Goal: Information Seeking & Learning: Learn about a topic

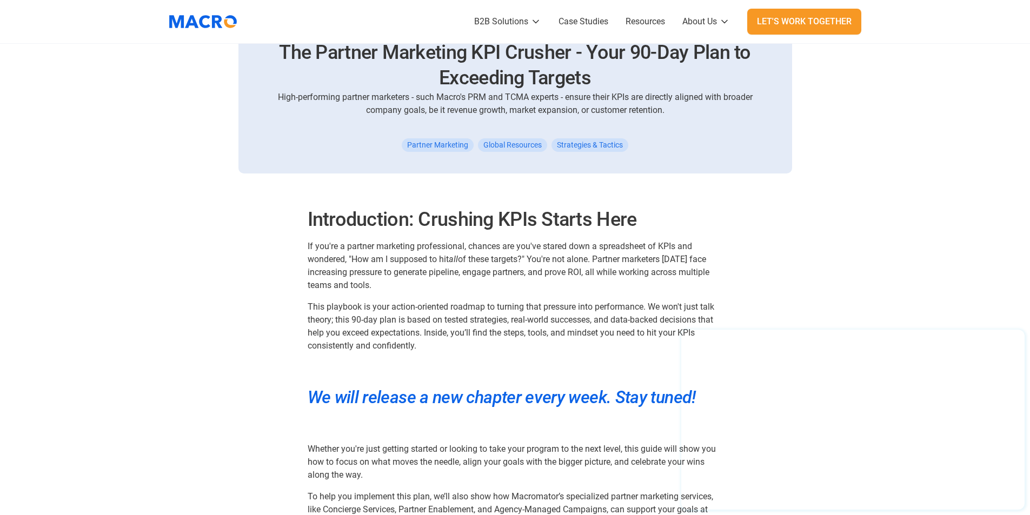
scroll to position [595, 0]
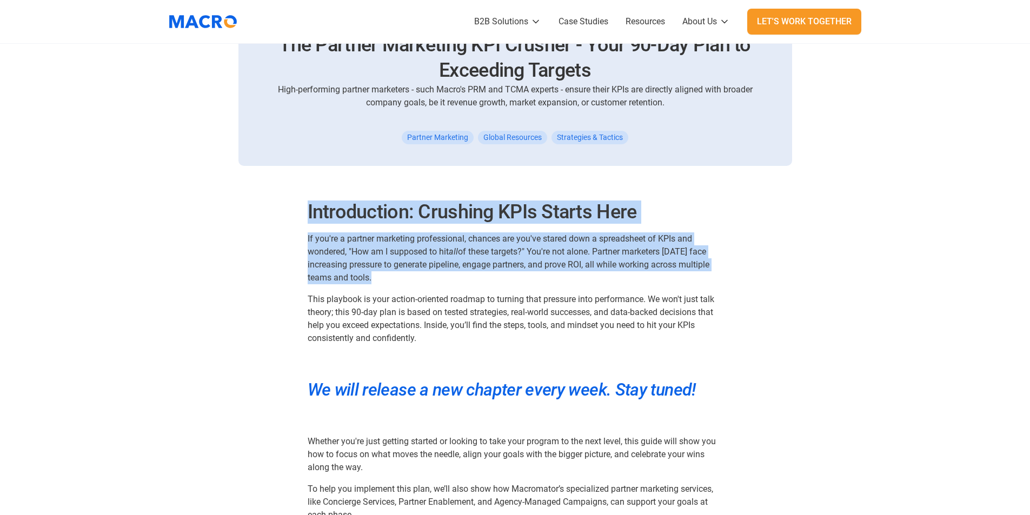
drag, startPoint x: 309, startPoint y: 211, endPoint x: 492, endPoint y: 278, distance: 194.6
click at [560, 246] on p "If you're a partner marketing professional, chances are you've stared down a sp…" at bounding box center [515, 258] width 415 height 52
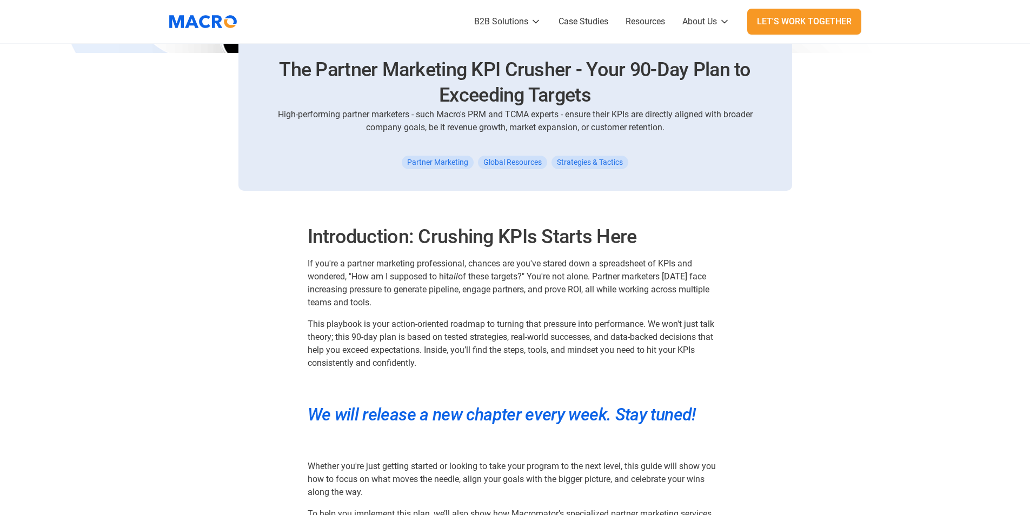
scroll to position [541, 0]
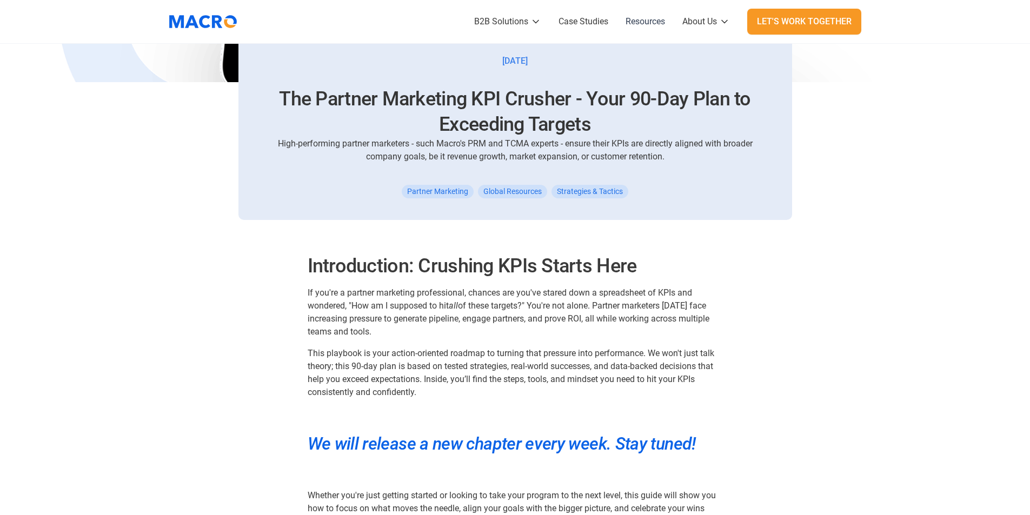
click at [646, 26] on link "Resources" at bounding box center [645, 21] width 57 height 43
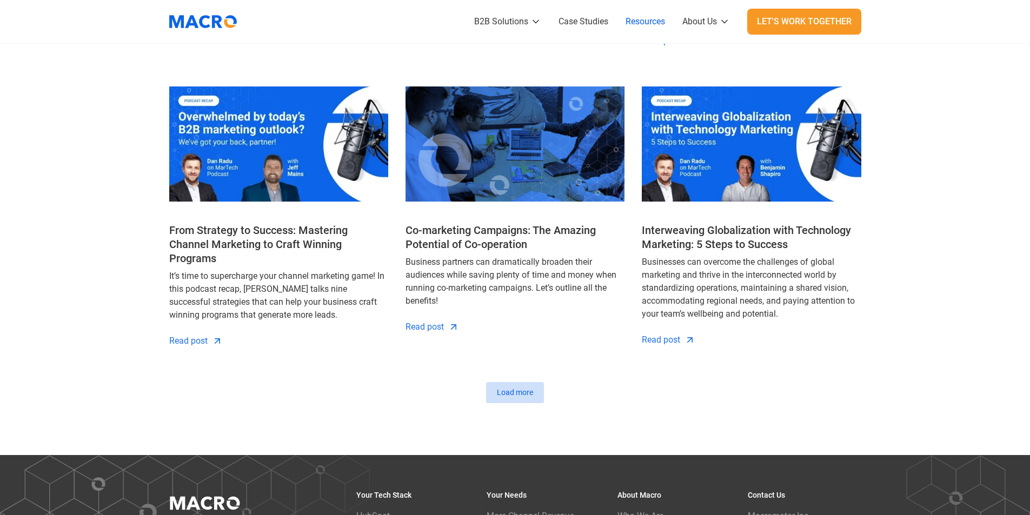
scroll to position [1189, 0]
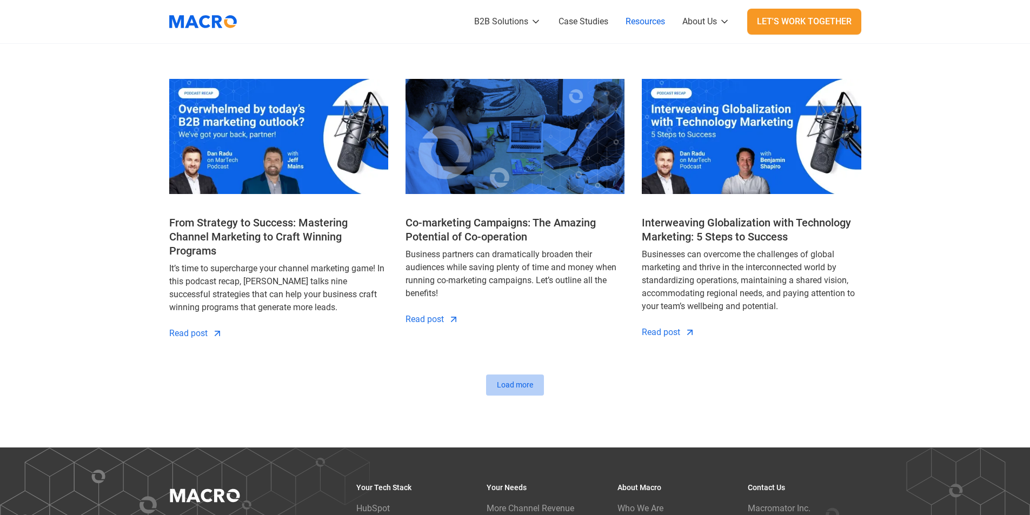
click at [505, 380] on div "Load more" at bounding box center [515, 385] width 36 height 11
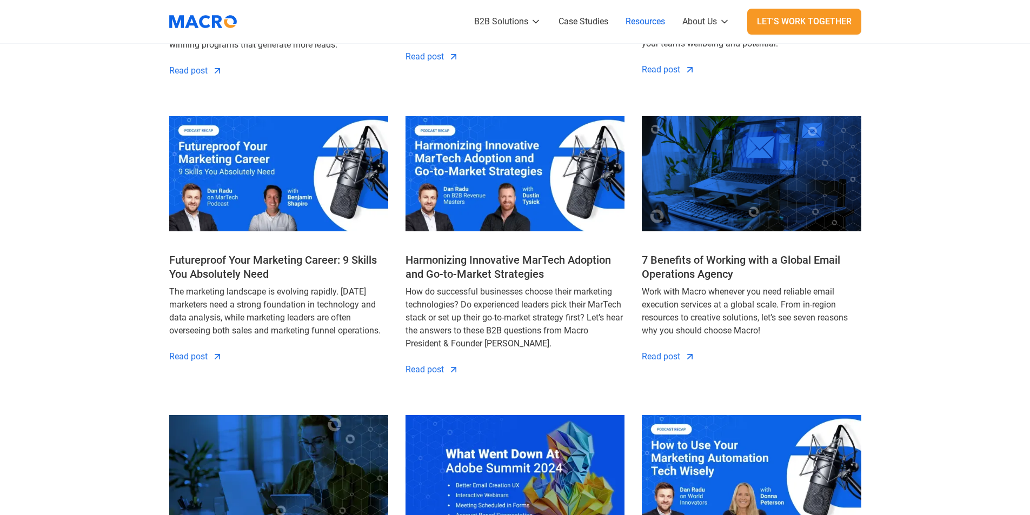
scroll to position [1460, 0]
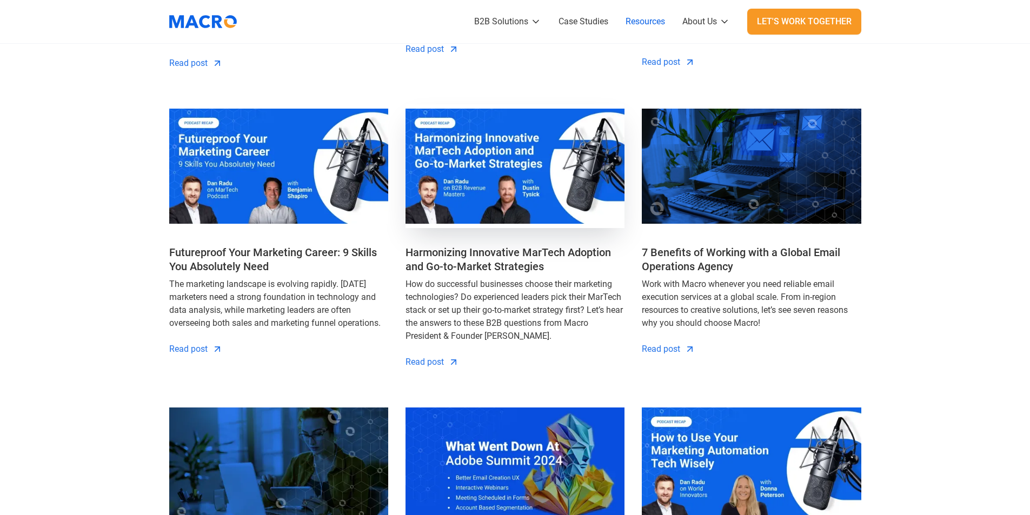
click at [548, 193] on img at bounding box center [514, 166] width 219 height 124
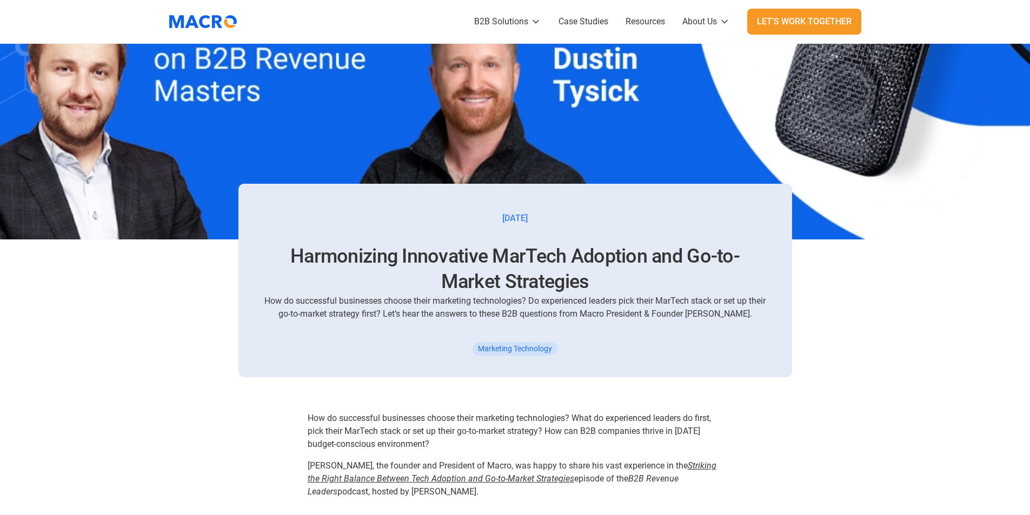
scroll to position [433, 0]
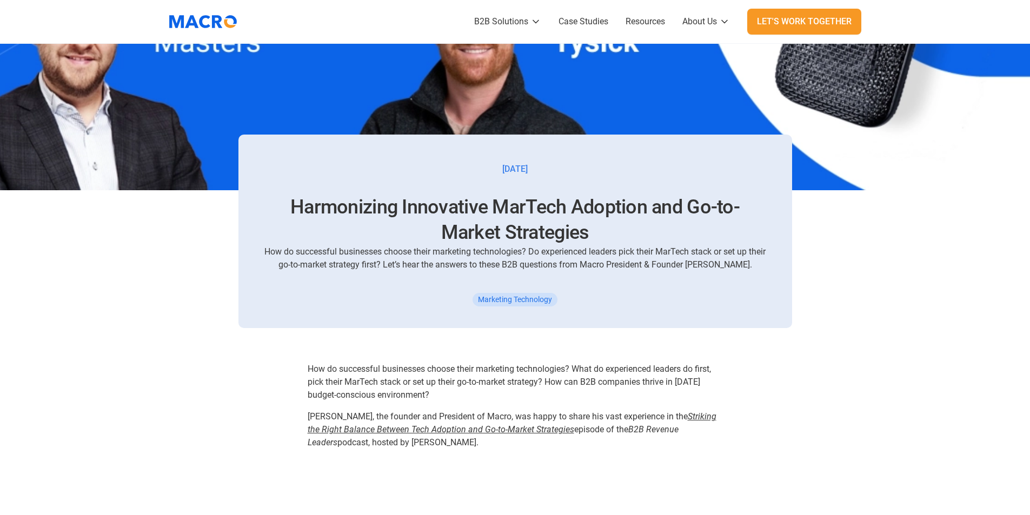
drag, startPoint x: 489, startPoint y: 169, endPoint x: 549, endPoint y: 169, distance: 60.6
click at [549, 169] on div "April 12, 2024 Harmonizing Innovative MarTech Adoption and Go-to-Market Strateg…" at bounding box center [515, 232] width 554 height 194
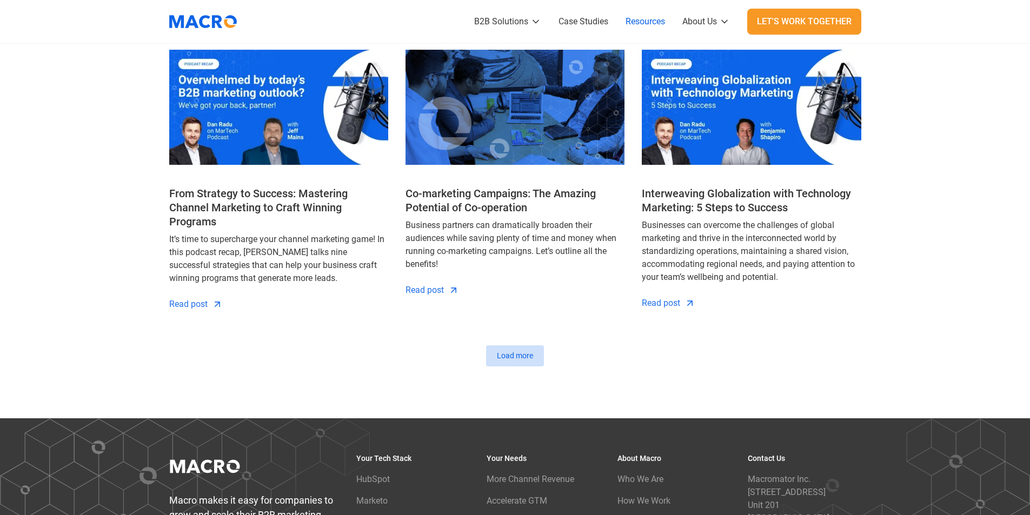
scroll to position [1243, 0]
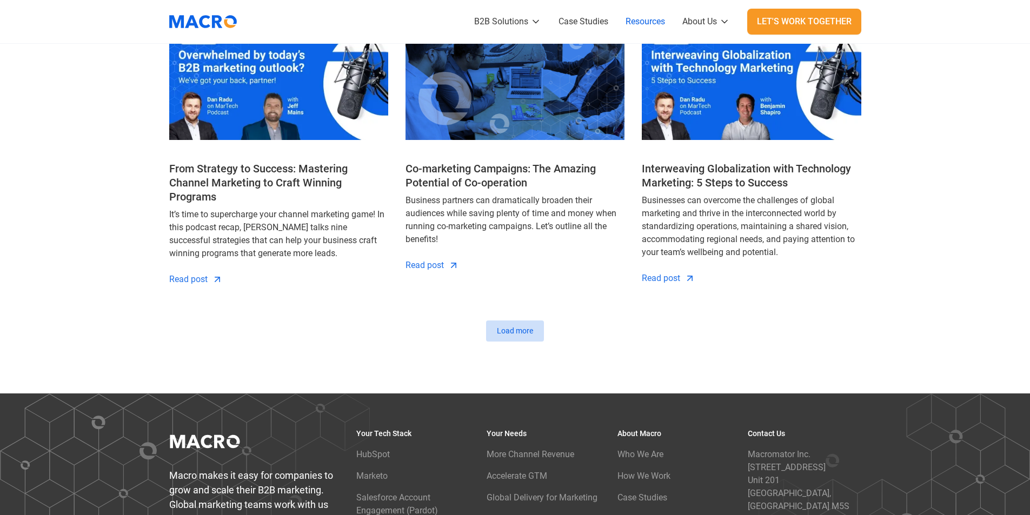
click at [484, 321] on div "Previous Load more" at bounding box center [515, 331] width 692 height 21
click at [494, 321] on link "Load more" at bounding box center [515, 331] width 58 height 21
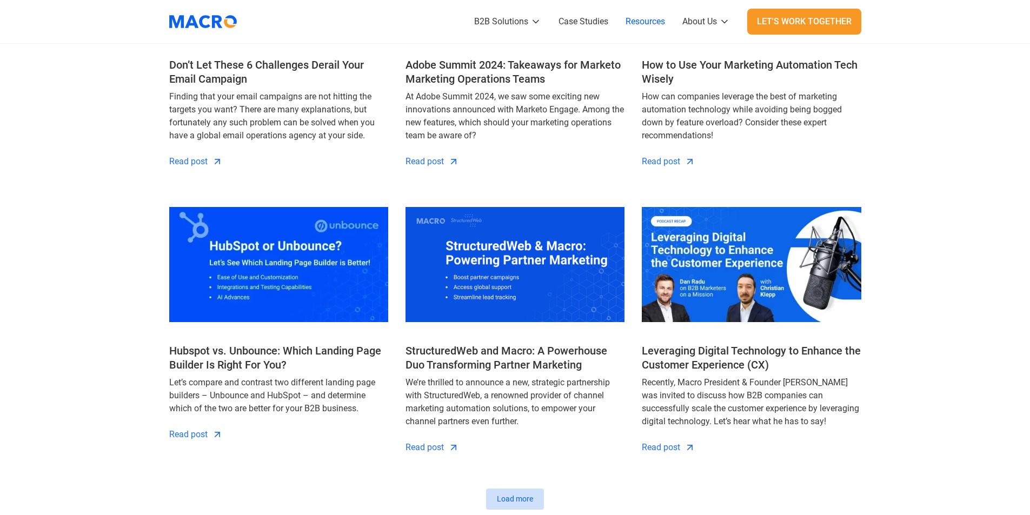
scroll to position [2000, 0]
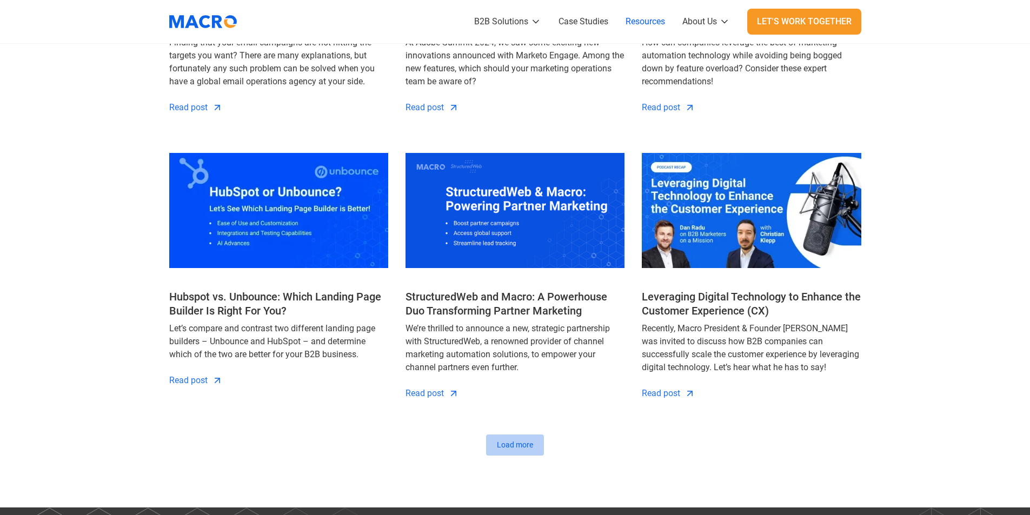
click at [521, 440] on div "Load more" at bounding box center [515, 445] width 36 height 11
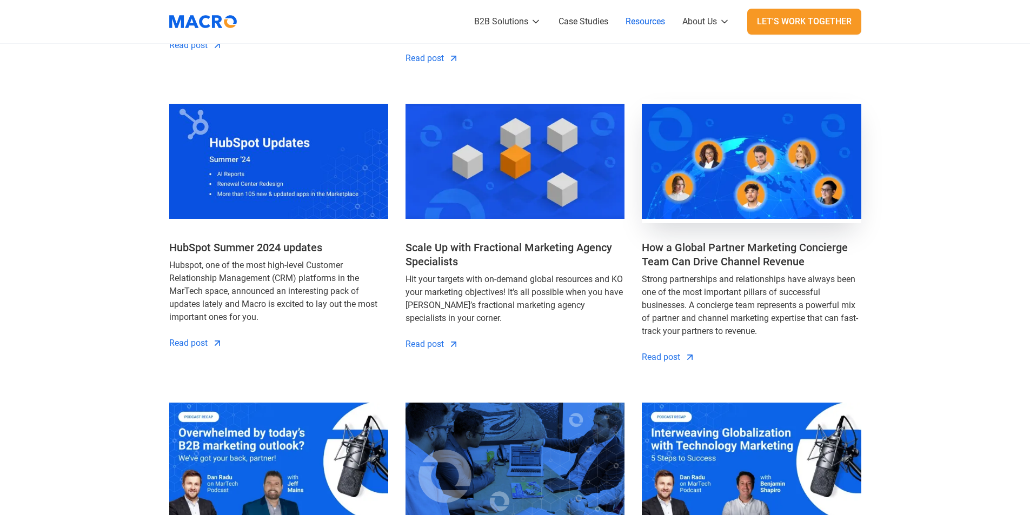
scroll to position [865, 0]
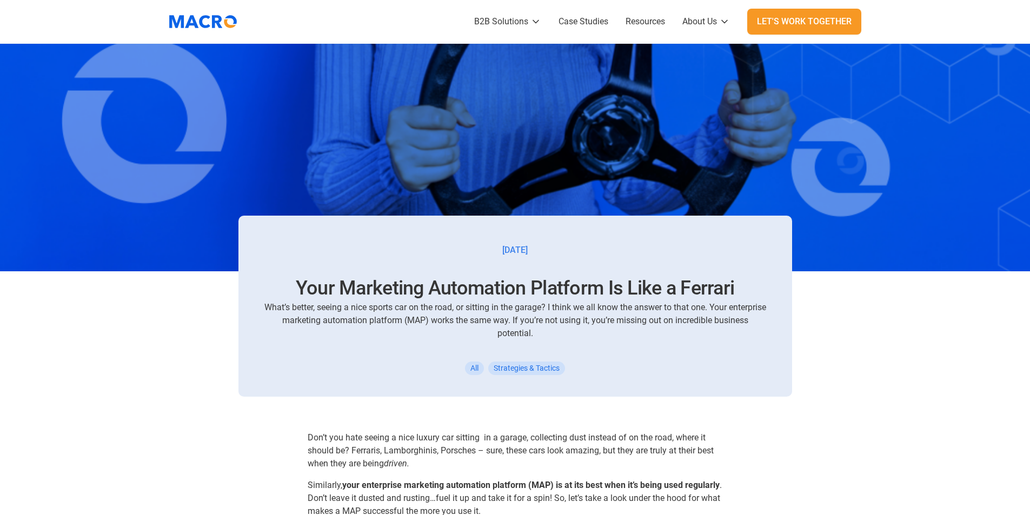
scroll to position [324, 0]
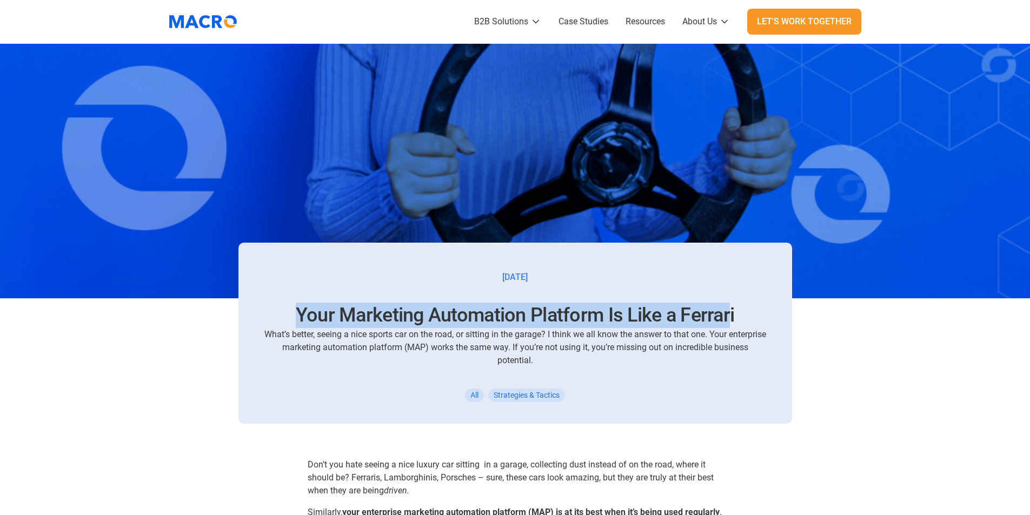
drag, startPoint x: 301, startPoint y: 311, endPoint x: 729, endPoint y: 294, distance: 429.1
click at [729, 294] on div "Your Marketing Automation Platform Is Like a Ferrari What’s better, seeing a ni…" at bounding box center [515, 329] width 502 height 75
click at [689, 311] on h1 "Your Marketing Automation Platform Is Like a Ferrari" at bounding box center [515, 315] width 502 height 25
drag, startPoint x: 735, startPoint y: 312, endPoint x: 298, endPoint y: 306, distance: 436.9
click at [298, 306] on h1 "Your Marketing Automation Platform Is Like a Ferrari" at bounding box center [515, 315] width 502 height 25
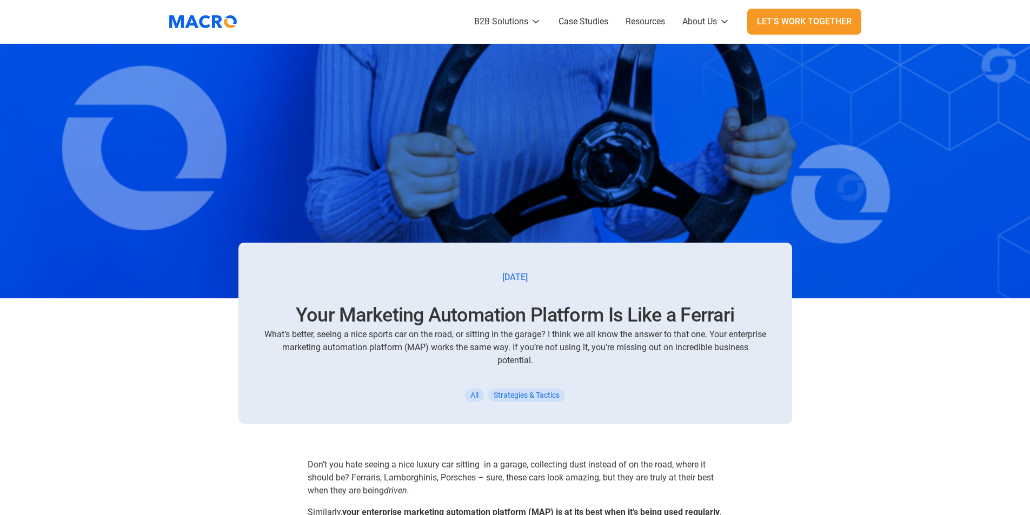
click at [396, 336] on div "What’s better, seeing a nice sports car on the road, or sitting in the garage? …" at bounding box center [515, 347] width 502 height 39
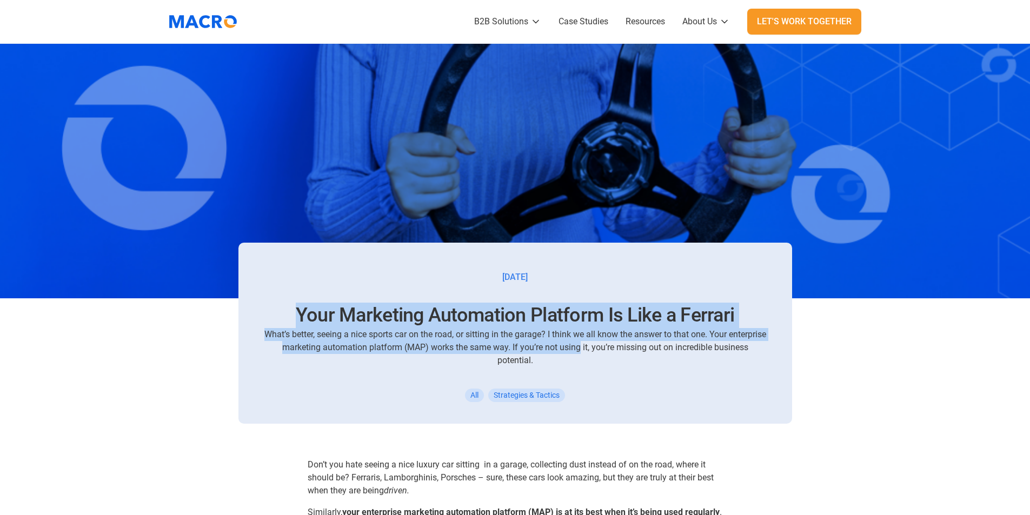
drag, startPoint x: 300, startPoint y: 312, endPoint x: 620, endPoint y: 349, distance: 322.2
click at [620, 349] on div "Your Marketing Automation Platform Is Like a Ferrari What’s better, seeing a ni…" at bounding box center [515, 335] width 502 height 64
click at [590, 316] on h1 "Your Marketing Automation Platform Is Like a Ferrari" at bounding box center [515, 315] width 502 height 25
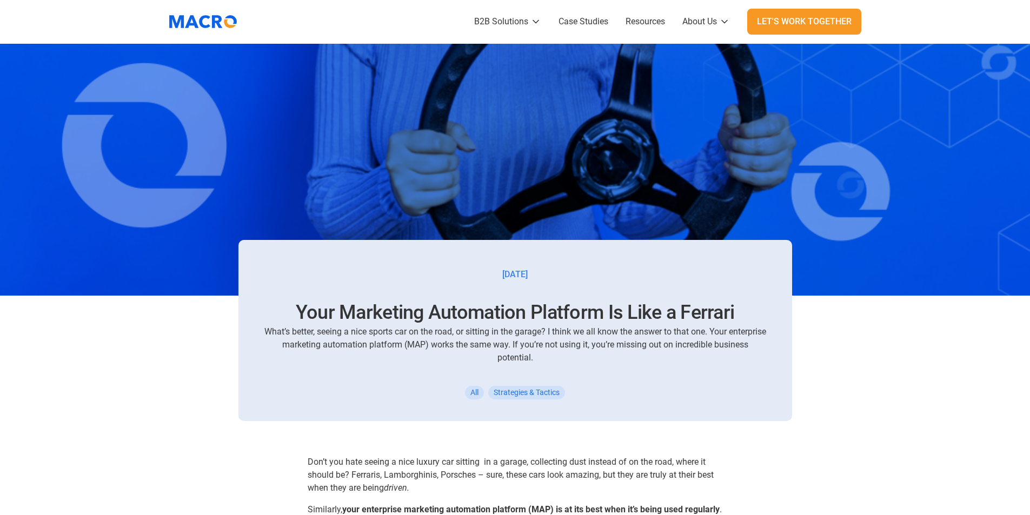
scroll to position [378, 0]
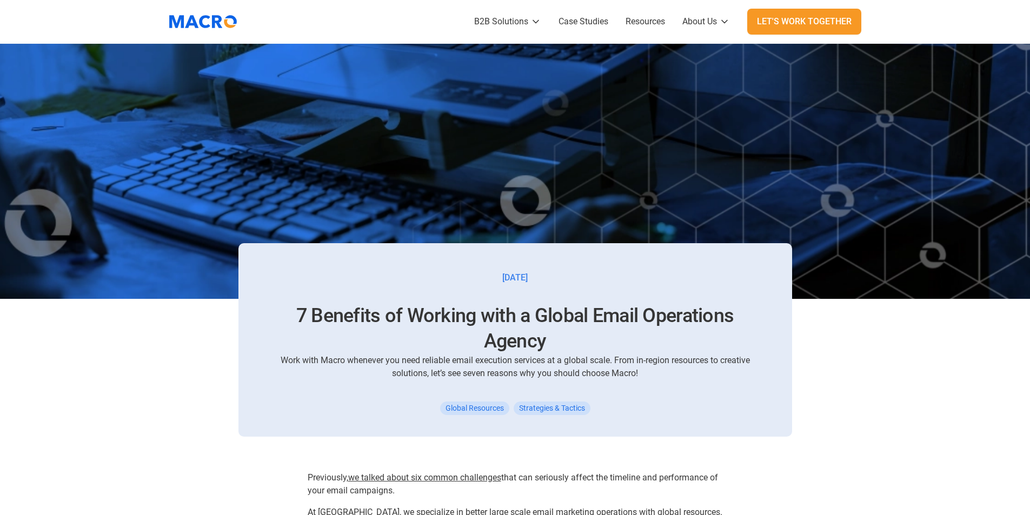
scroll to position [324, 0]
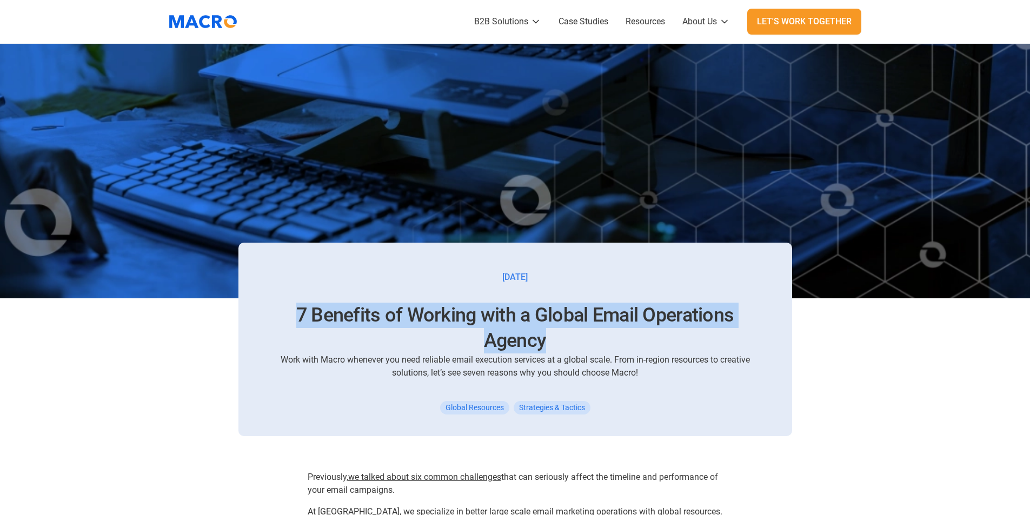
drag, startPoint x: 298, startPoint y: 315, endPoint x: 560, endPoint y: 335, distance: 262.4
click at [560, 335] on h1 "7 Benefits of Working with a Global Email Operations Agency" at bounding box center [515, 328] width 502 height 51
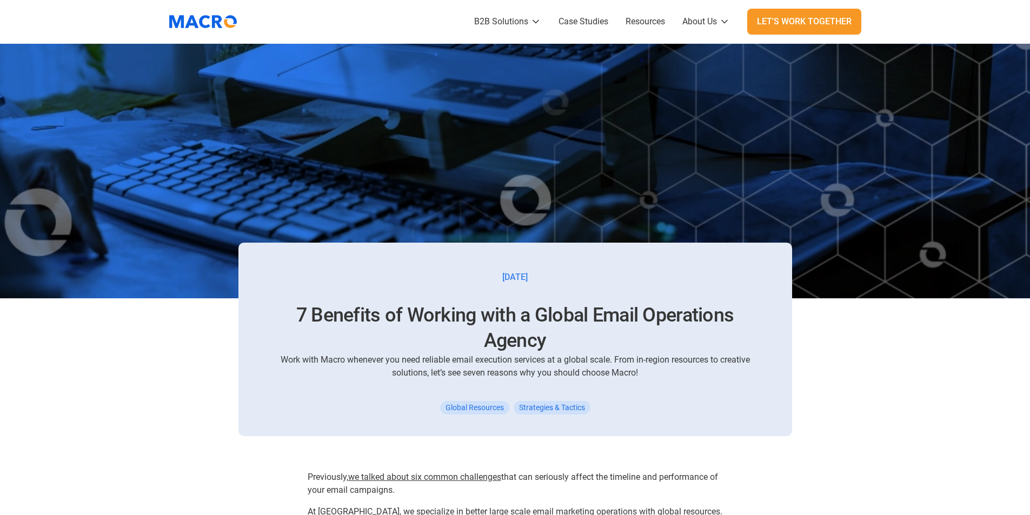
click at [600, 356] on div "Work with Macro whenever you need reliable email execution services at a global…" at bounding box center [515, 367] width 502 height 26
drag, startPoint x: 593, startPoint y: 314, endPoint x: 696, endPoint y: 335, distance: 105.5
click at [696, 335] on h1 "7 Benefits of Working with a Global Email Operations Agency" at bounding box center [515, 328] width 502 height 51
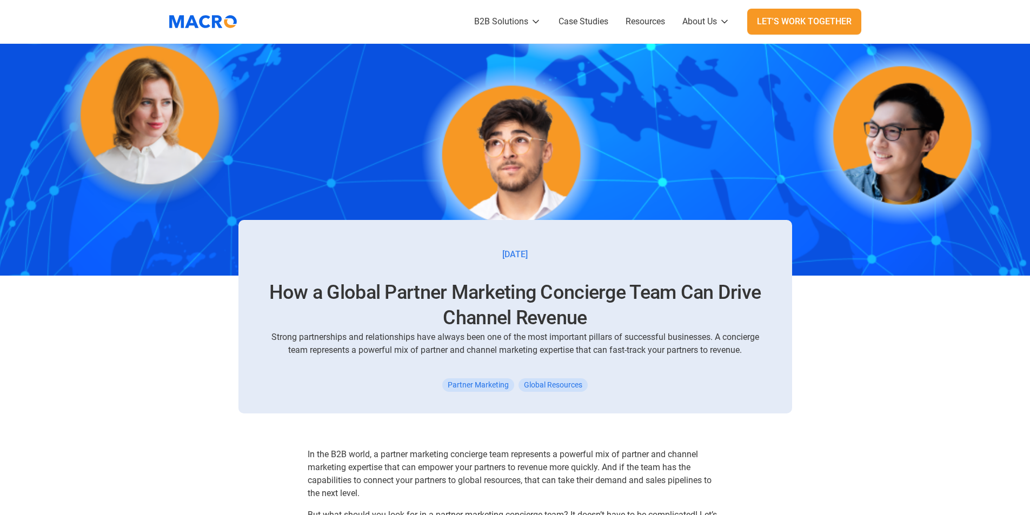
scroll to position [378, 0]
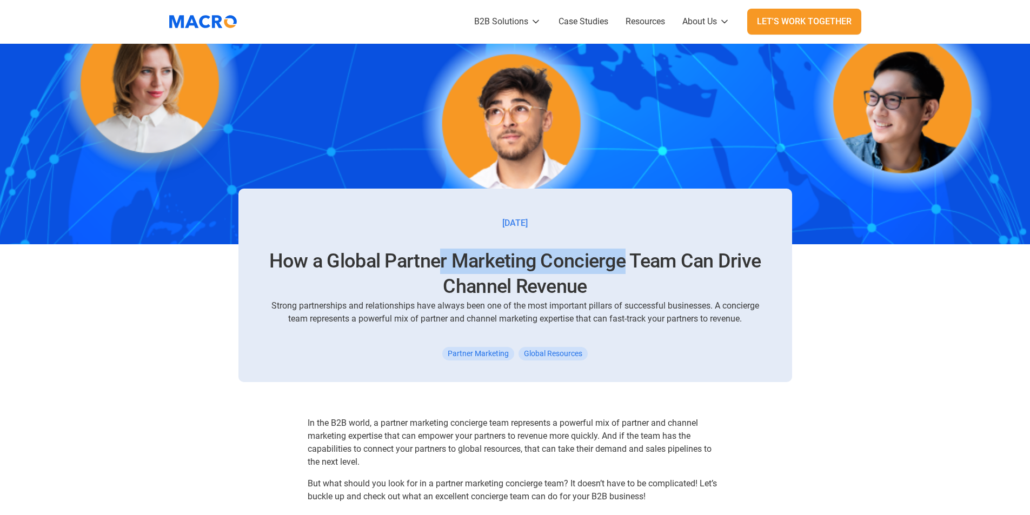
drag, startPoint x: 624, startPoint y: 261, endPoint x: 443, endPoint y: 251, distance: 181.9
click at [443, 251] on h1 "How a Global Partner Marketing Concierge Team Can Drive Channel Revenue" at bounding box center [515, 274] width 502 height 51
drag, startPoint x: 588, startPoint y: 289, endPoint x: 444, endPoint y: 278, distance: 144.2
click at [444, 278] on h1 "How a Global Partner Marketing Concierge Team Can Drive Channel Revenue" at bounding box center [515, 274] width 502 height 51
copy h1 "Channel Revenue"
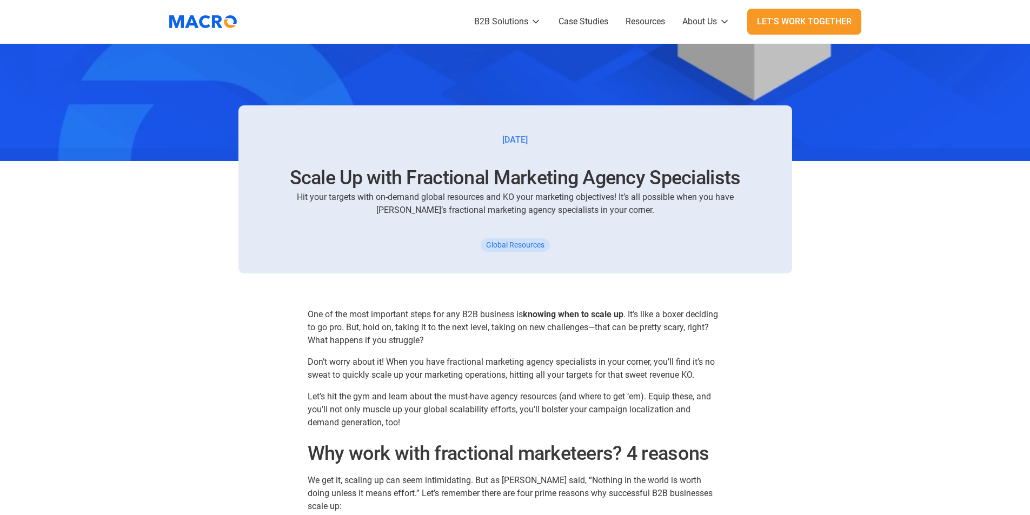
scroll to position [487, 0]
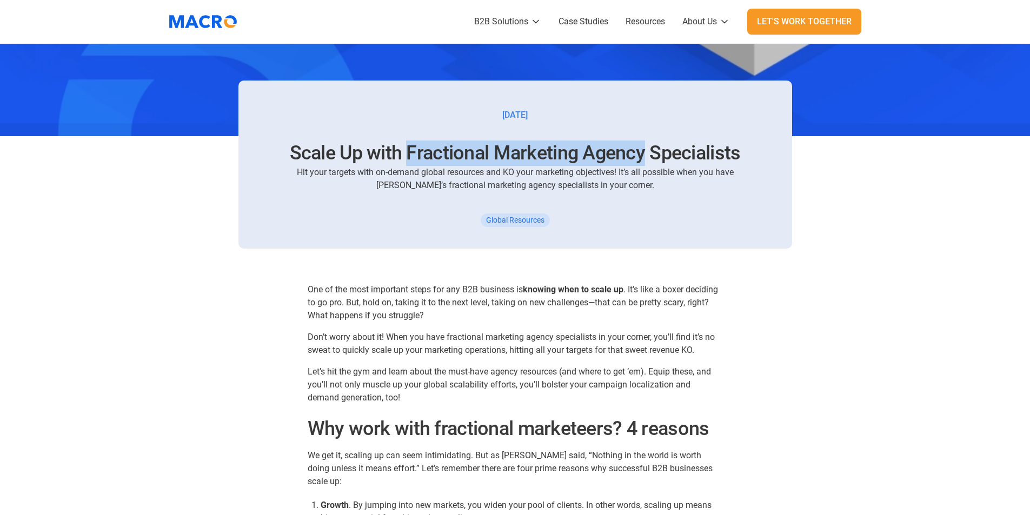
drag, startPoint x: 645, startPoint y: 150, endPoint x: 409, endPoint y: 150, distance: 235.7
click at [409, 150] on h1 "Scale Up with Fractional Marketing Agency Specialists" at bounding box center [515, 153] width 502 height 25
copy h1 "Fractional Marketing Agency"
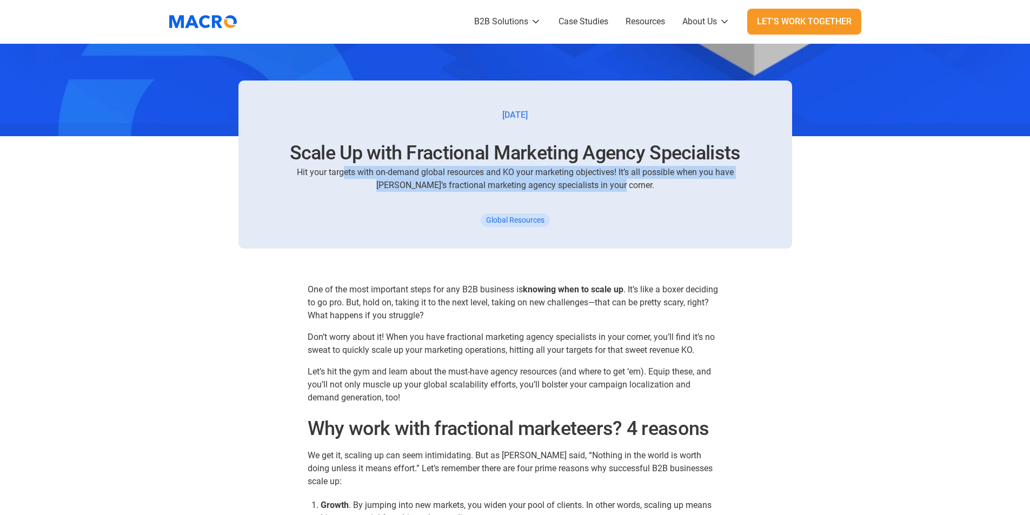
drag, startPoint x: 325, startPoint y: 171, endPoint x: 621, endPoint y: 187, distance: 296.2
click at [621, 187] on div "Hit your targets with on-demand global resources and KO your marketing objectiv…" at bounding box center [515, 179] width 502 height 26
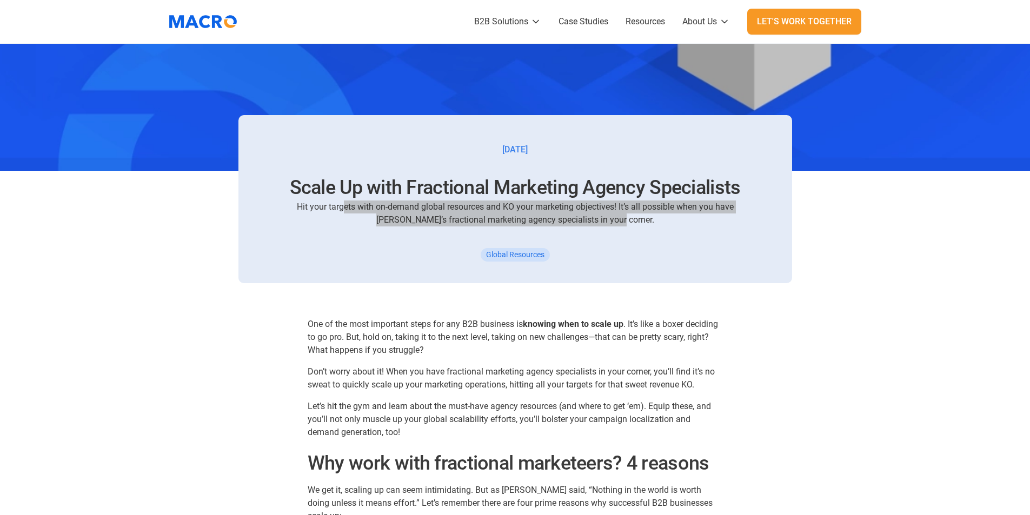
scroll to position [433, 0]
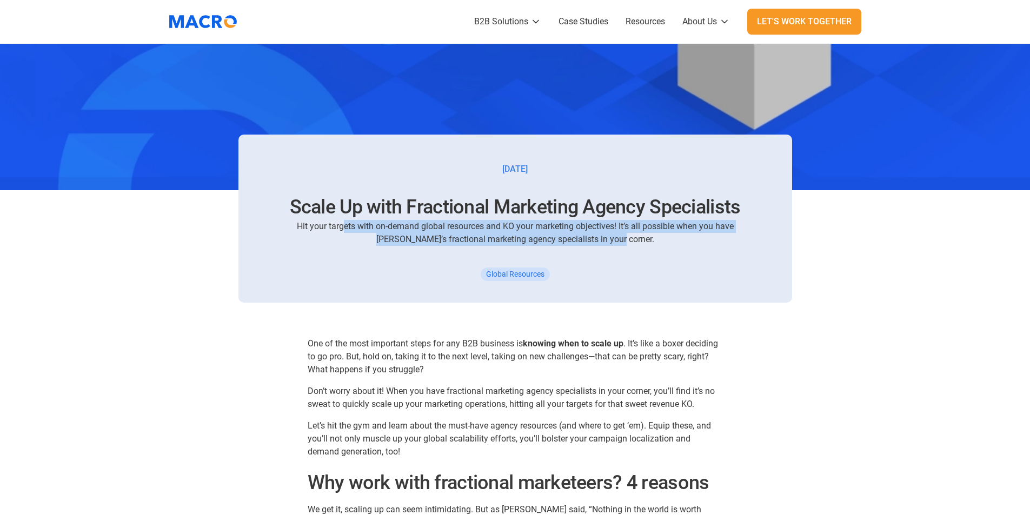
click at [589, 225] on div "Hit your targets with on-demand global resources and KO your marketing objectiv…" at bounding box center [515, 233] width 502 height 26
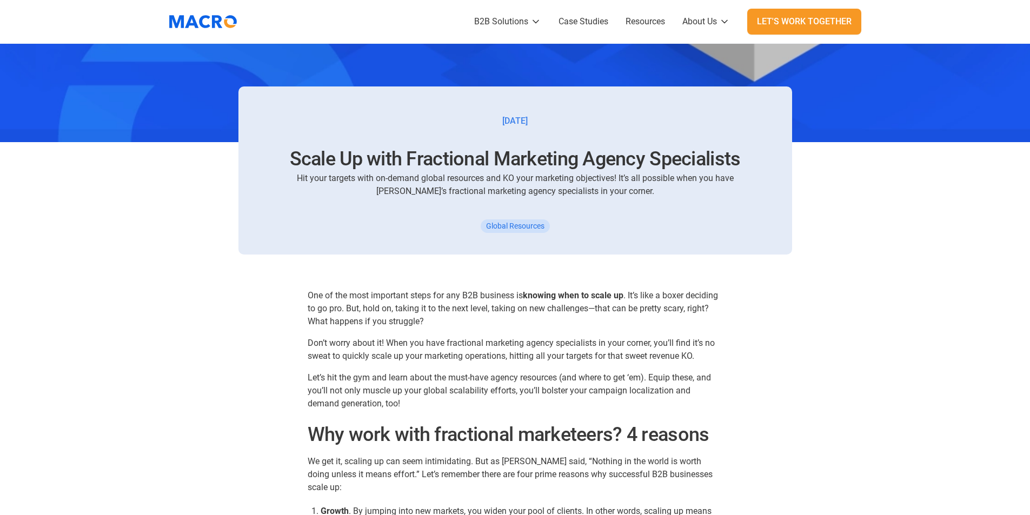
scroll to position [487, 0]
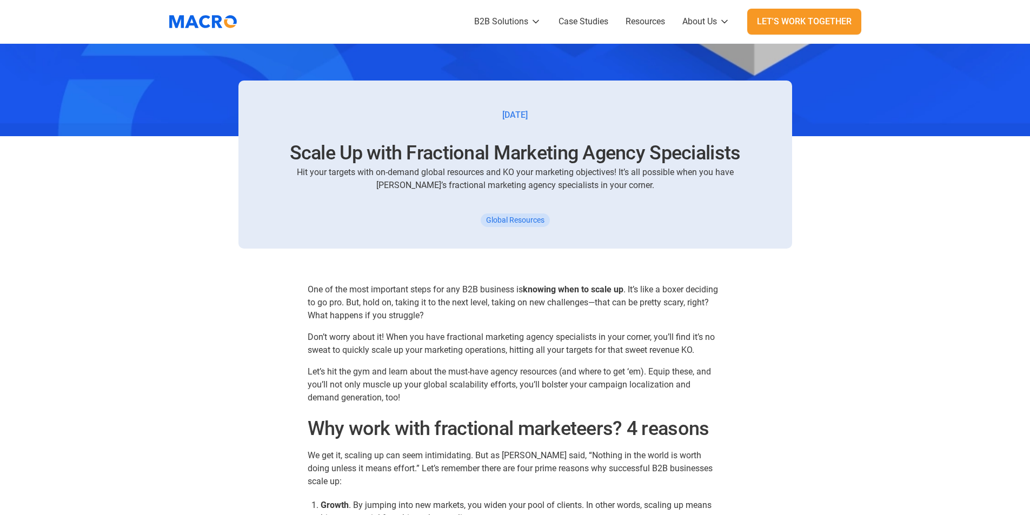
drag, startPoint x: 541, startPoint y: 114, endPoint x: 489, endPoint y: 116, distance: 52.5
click at [489, 116] on div "May 27, 2024 Scale Up with Fractional Marketing Agency Specialists Hit your tar…" at bounding box center [515, 165] width 554 height 168
click at [542, 123] on div "May 27, 2024 Scale Up with Fractional Marketing Agency Specialists Hit your tar…" at bounding box center [515, 165] width 554 height 168
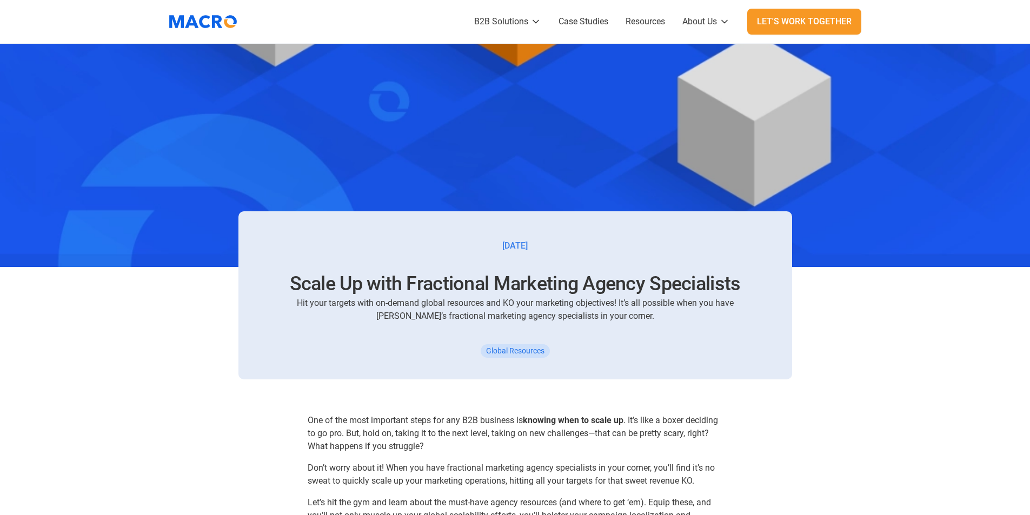
scroll to position [378, 0]
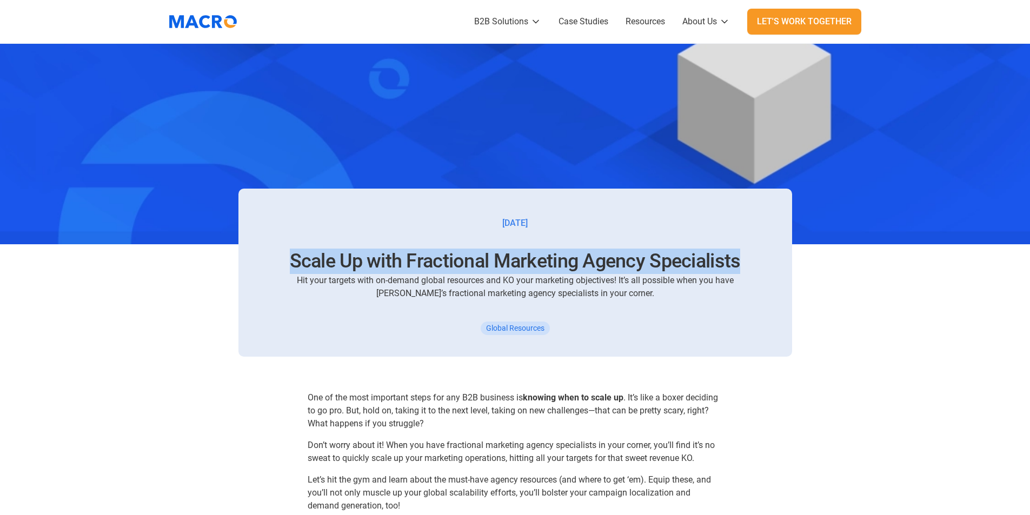
drag, startPoint x: 738, startPoint y: 262, endPoint x: 285, endPoint y: 255, distance: 453.1
click at [285, 255] on h1 "Scale Up with Fractional Marketing Agency Specialists" at bounding box center [515, 261] width 502 height 25
copy h1 "Scale Up with Fractional Marketing Agency Specialists"
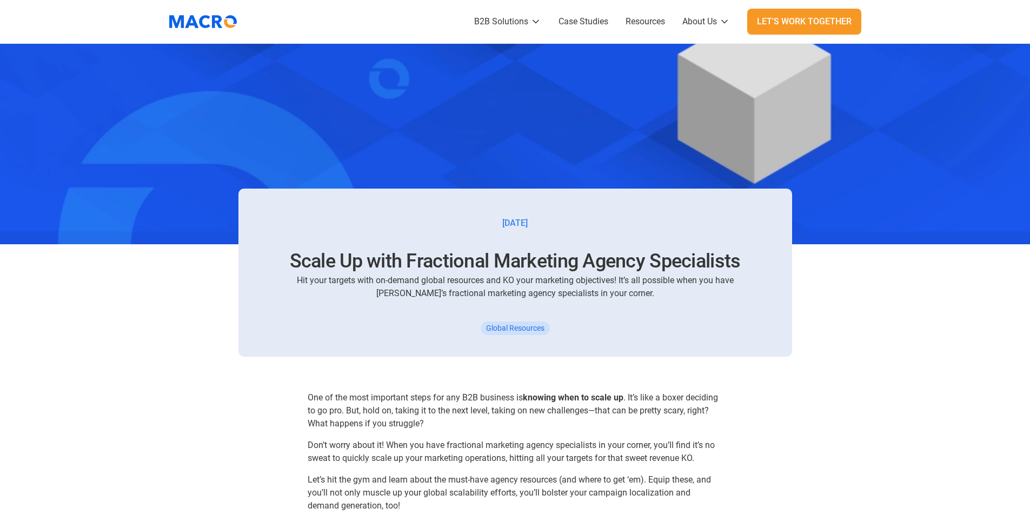
click at [589, 282] on div "Hit your targets with on-demand global resources and KO your marketing objectiv…" at bounding box center [515, 287] width 502 height 26
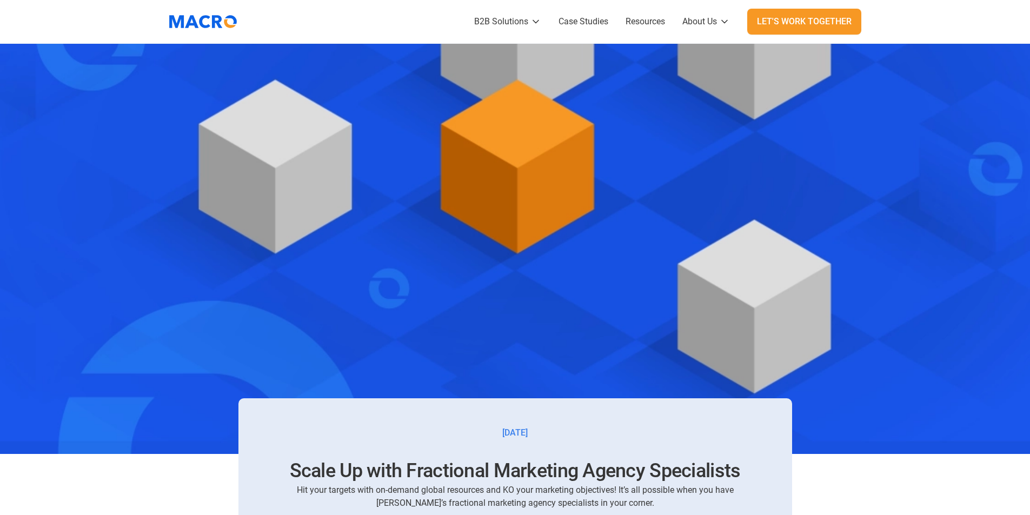
scroll to position [162, 0]
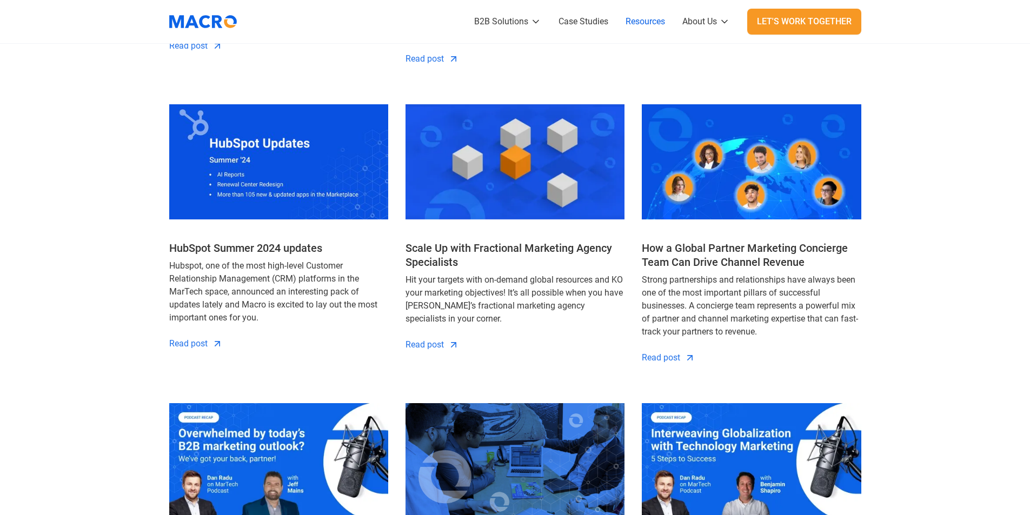
click at [553, 241] on h4 "Scale Up with Fractional Marketing Agency Specialists" at bounding box center [514, 255] width 219 height 28
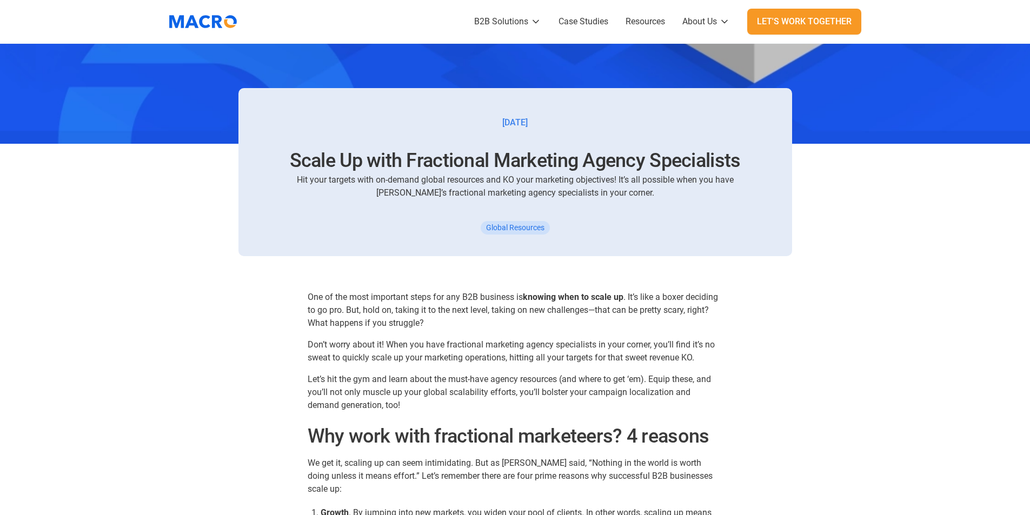
scroll to position [433, 0]
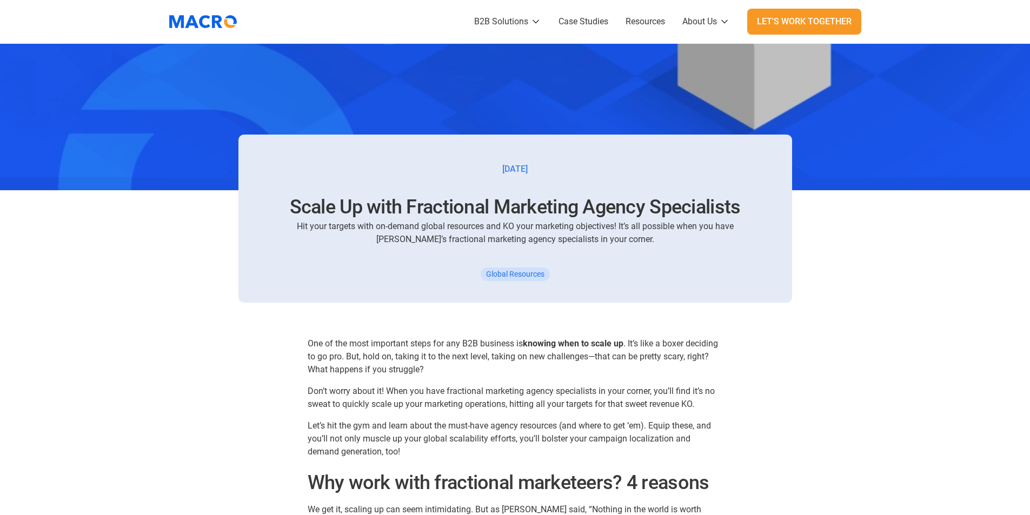
click at [358, 207] on h1 "Scale Up with Fractional Marketing Agency Specialists" at bounding box center [515, 207] width 502 height 25
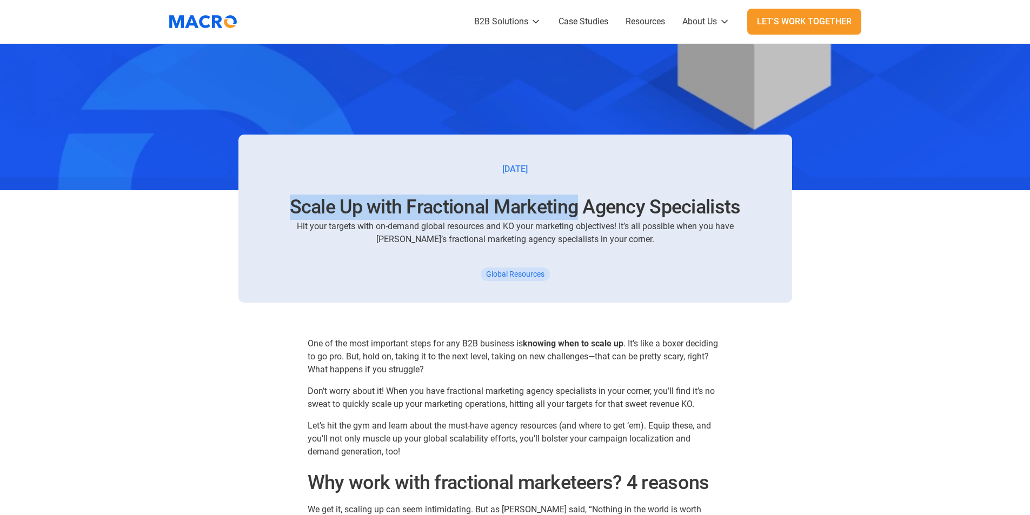
drag, startPoint x: 577, startPoint y: 207, endPoint x: 292, endPoint y: 207, distance: 285.5
click at [292, 207] on h1 "Scale Up with Fractional Marketing Agency Specialists" at bounding box center [515, 207] width 502 height 25
copy h1 "Scale Up with Fractional Marketing"
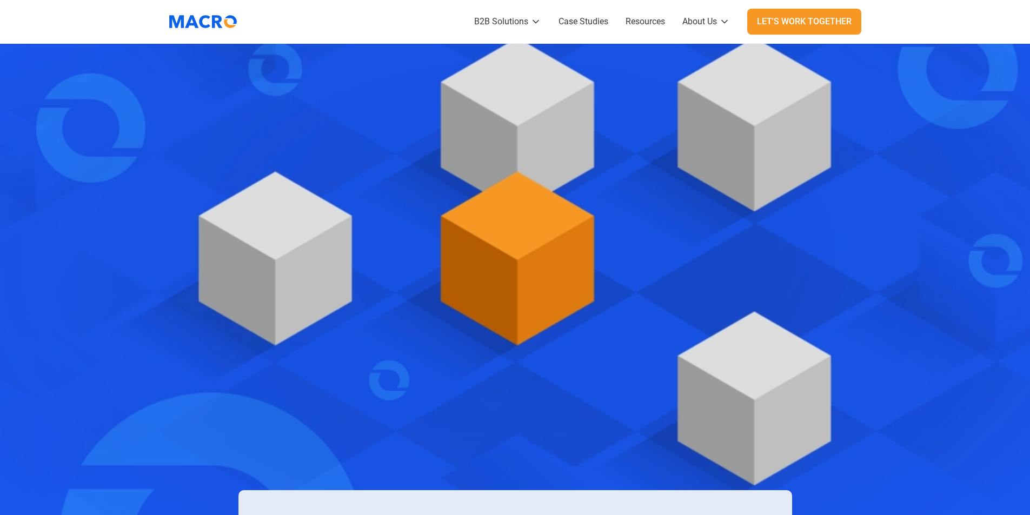
scroll to position [0, 0]
